Goal: Task Accomplishment & Management: Complete application form

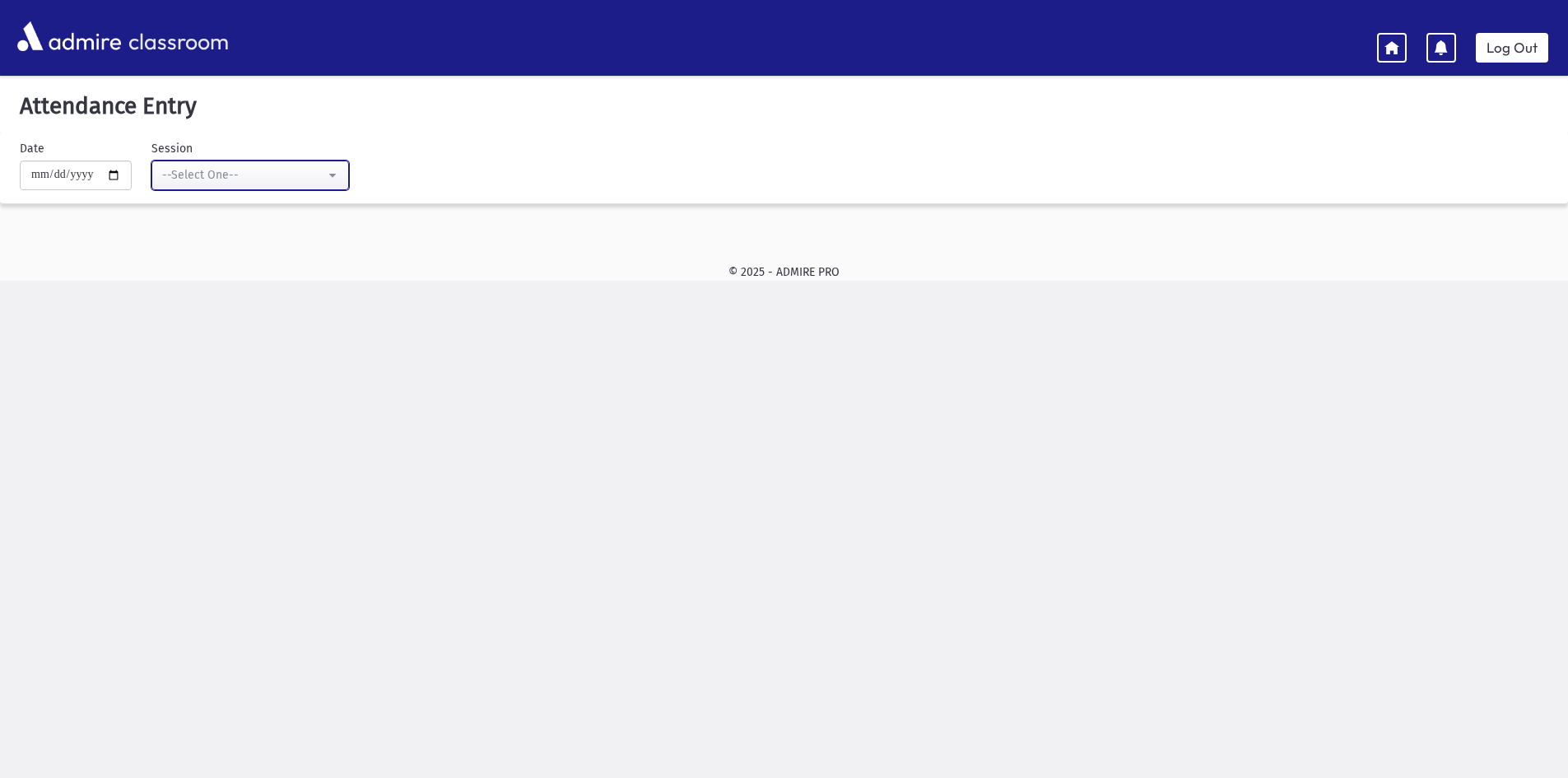
click at [230, 171] on div "--Select One--" at bounding box center [244, 175] width 163 height 17
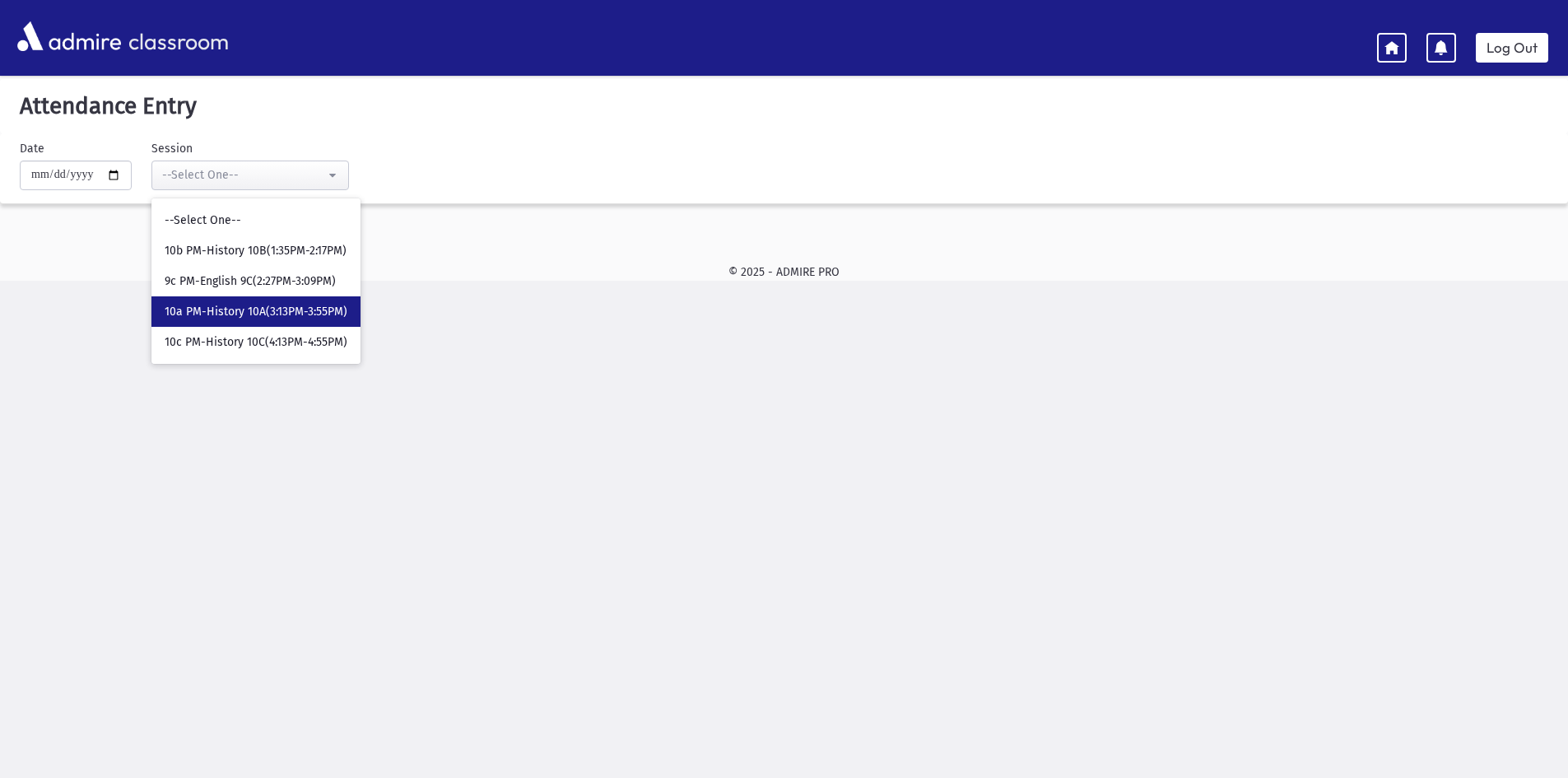
click at [270, 302] on link "10a PM-History 10A(3:13PM-3:55PM)" at bounding box center [256, 312] width 209 height 31
select select "****"
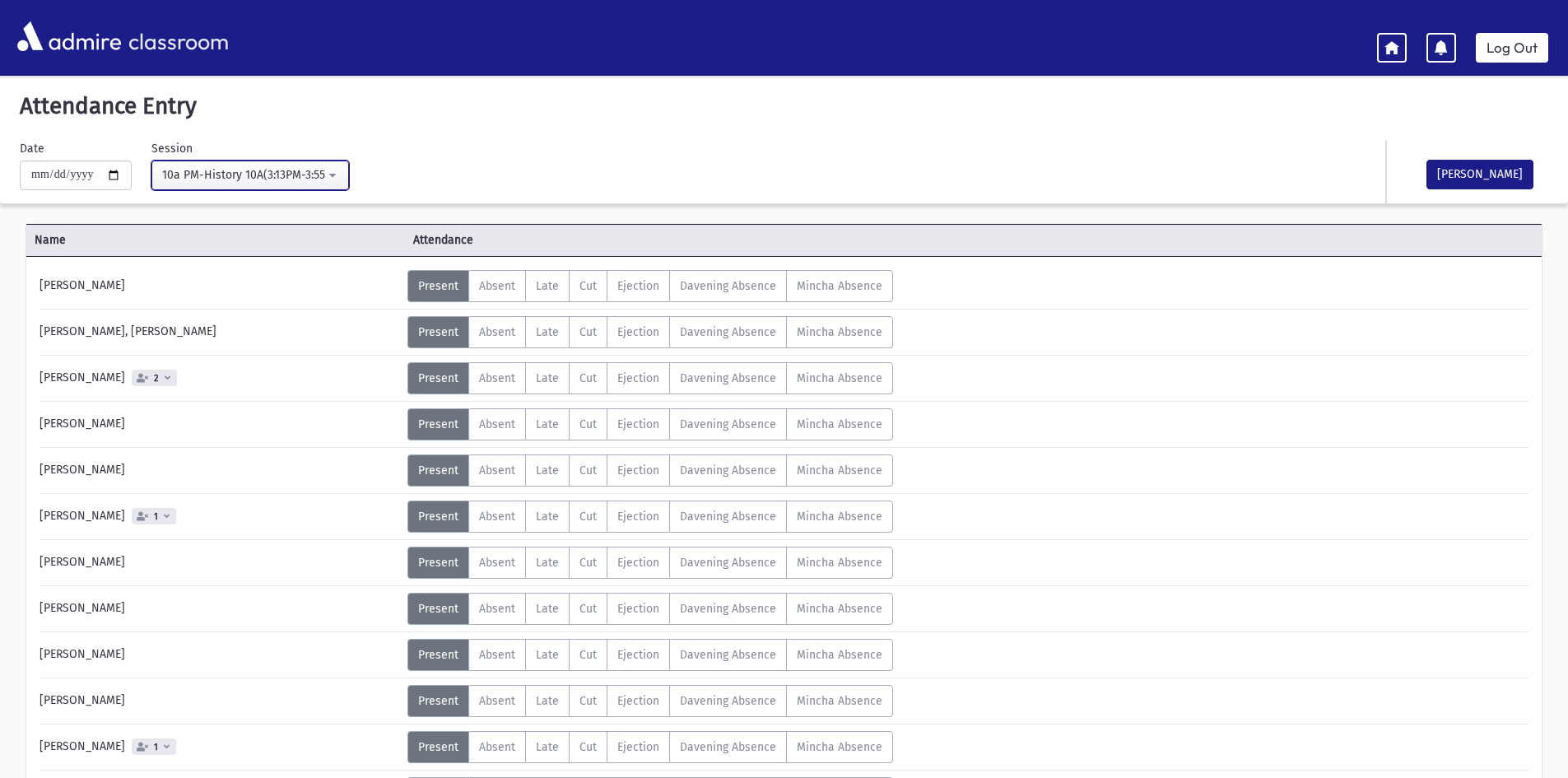
click at [289, 177] on div "10a PM-History 10A(3:13PM-3:55PM)" at bounding box center [244, 175] width 163 height 17
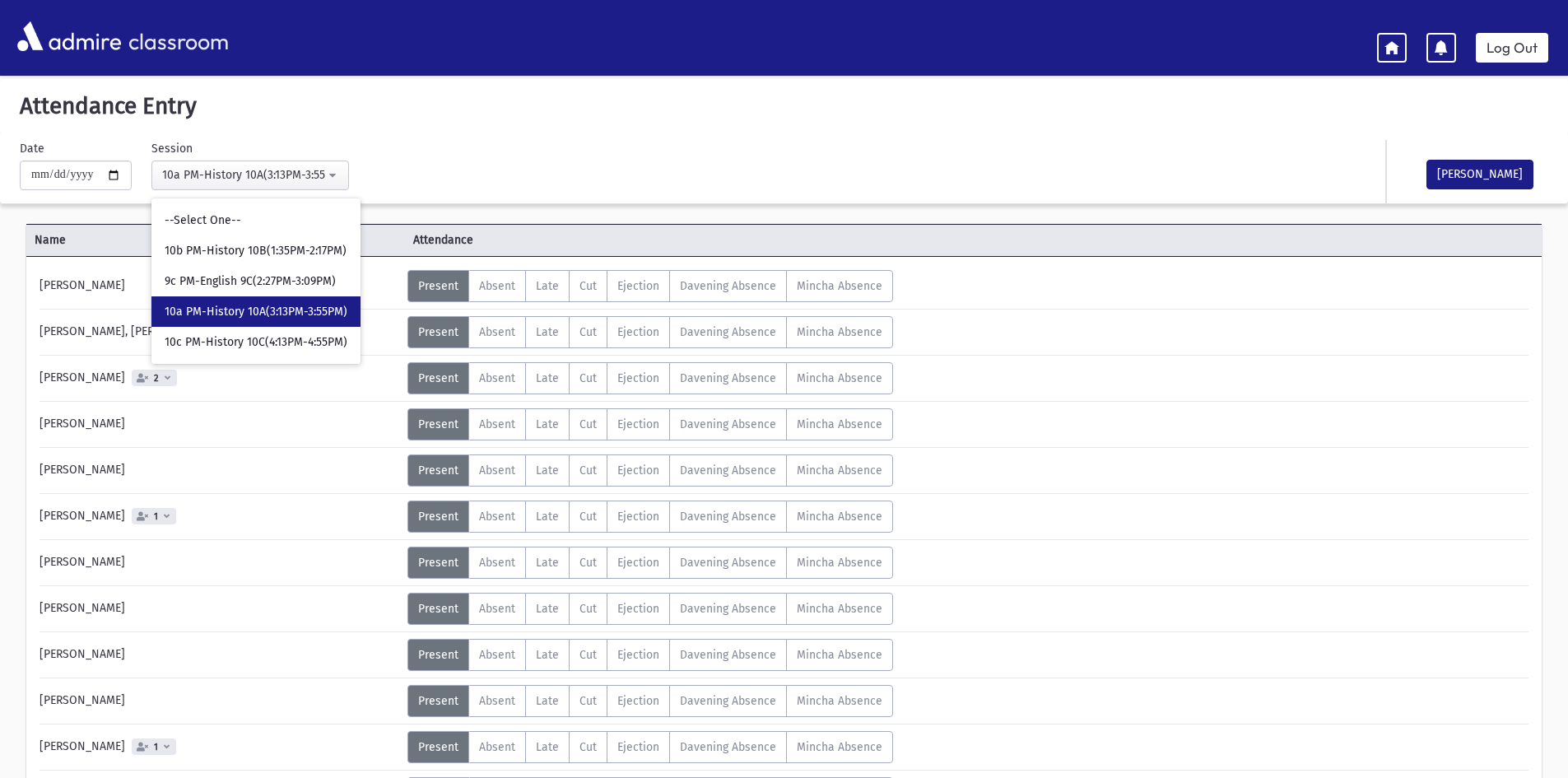
click at [561, 130] on div "Attendance Entry Missing Attendance History" at bounding box center [784, 106] width 1568 height 55
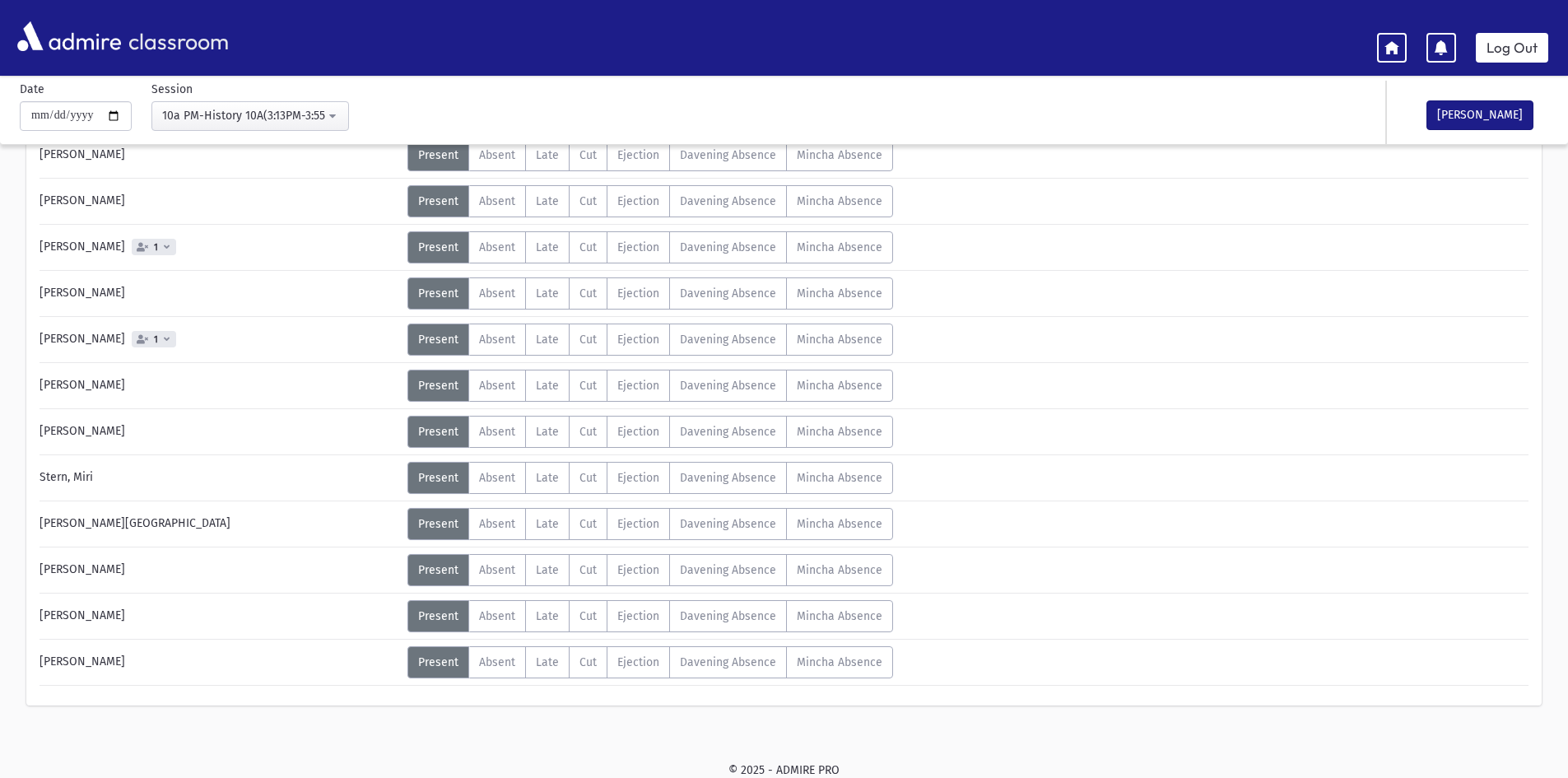
scroll to position [501, 0]
click at [1499, 125] on button "[PERSON_NAME]" at bounding box center [1481, 115] width 107 height 30
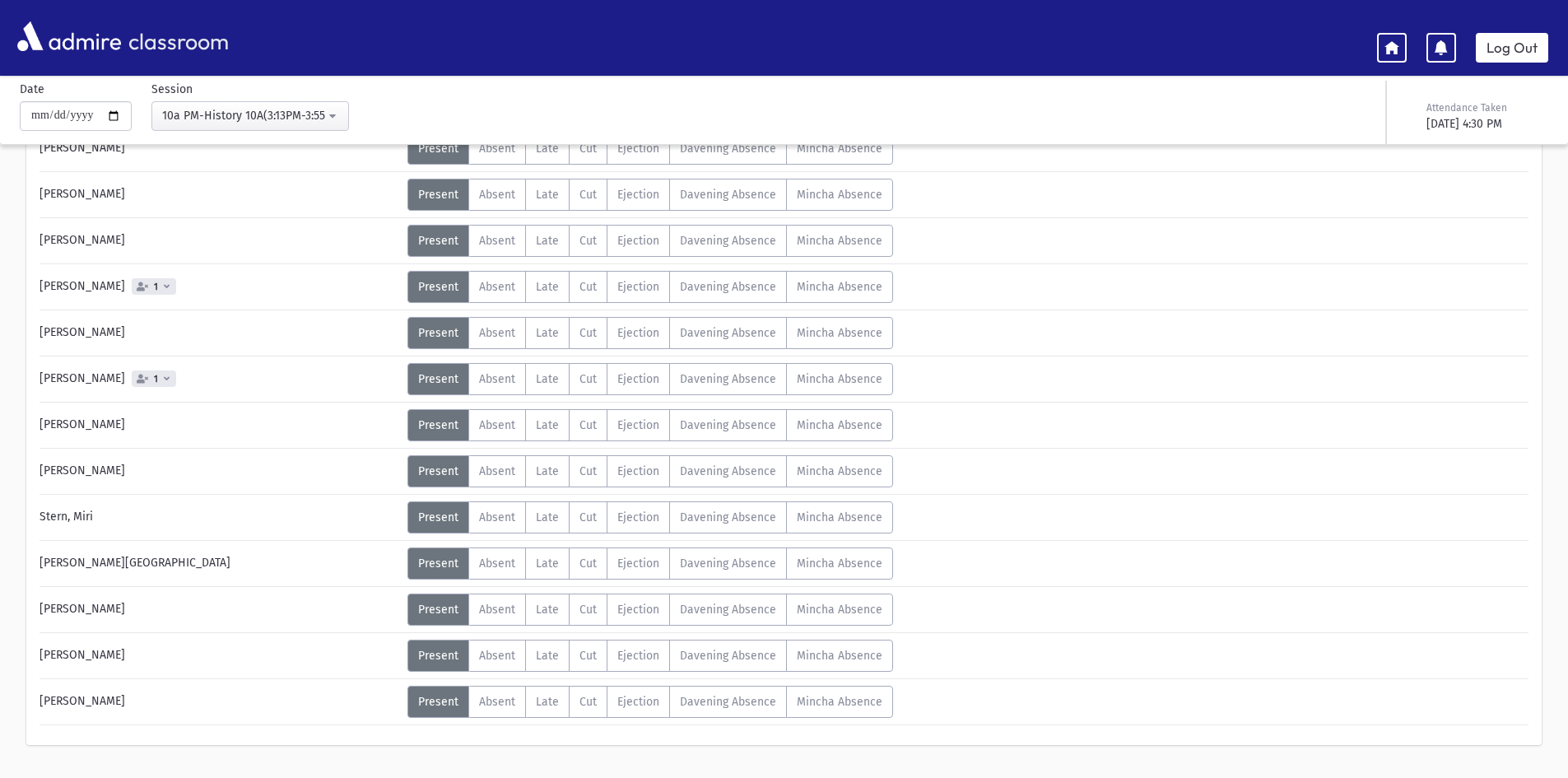
scroll to position [494, 0]
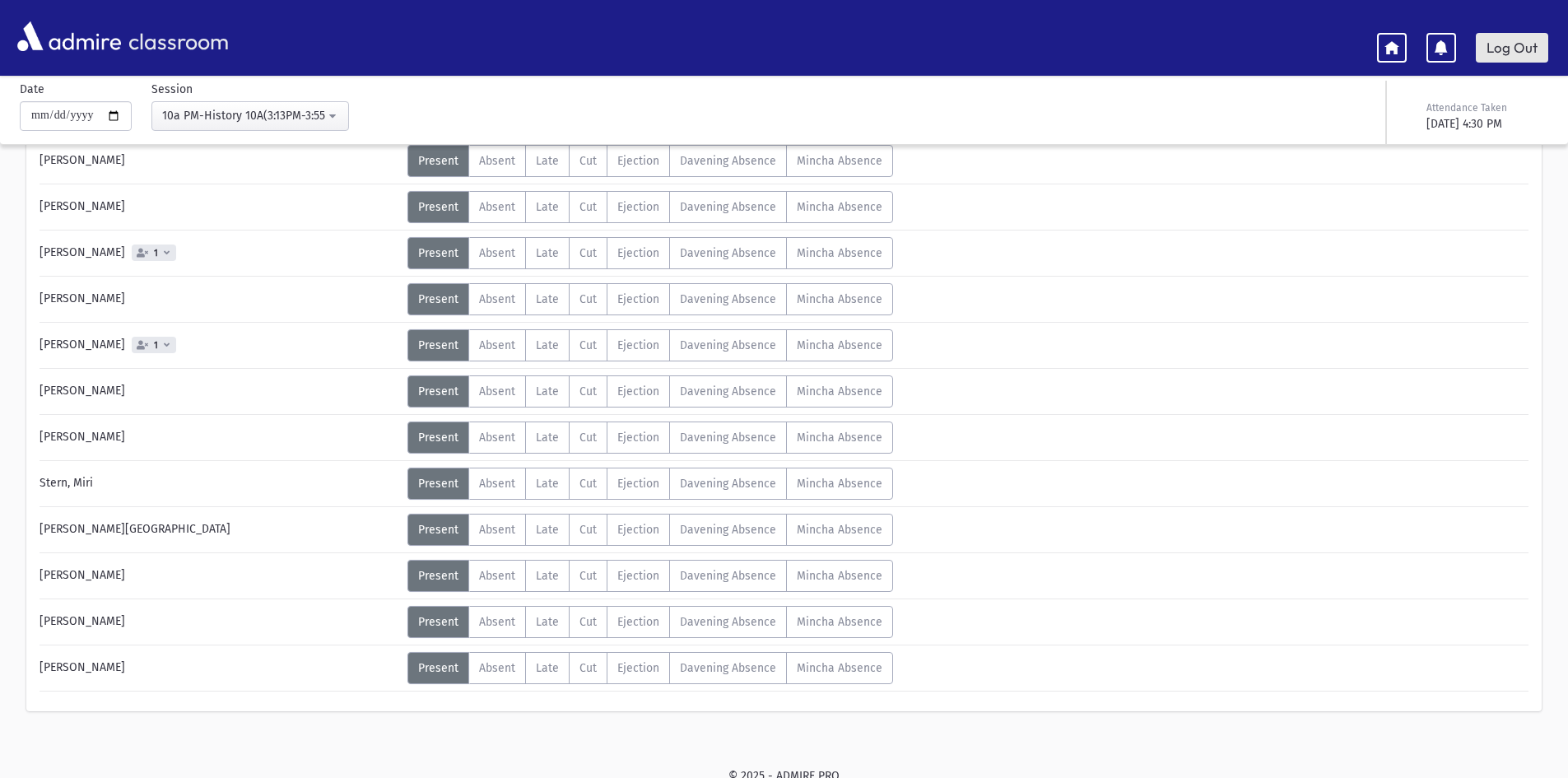
click at [1523, 52] on link "Log Out" at bounding box center [1512, 47] width 73 height 30
